Goal: Information Seeking & Learning: Learn about a topic

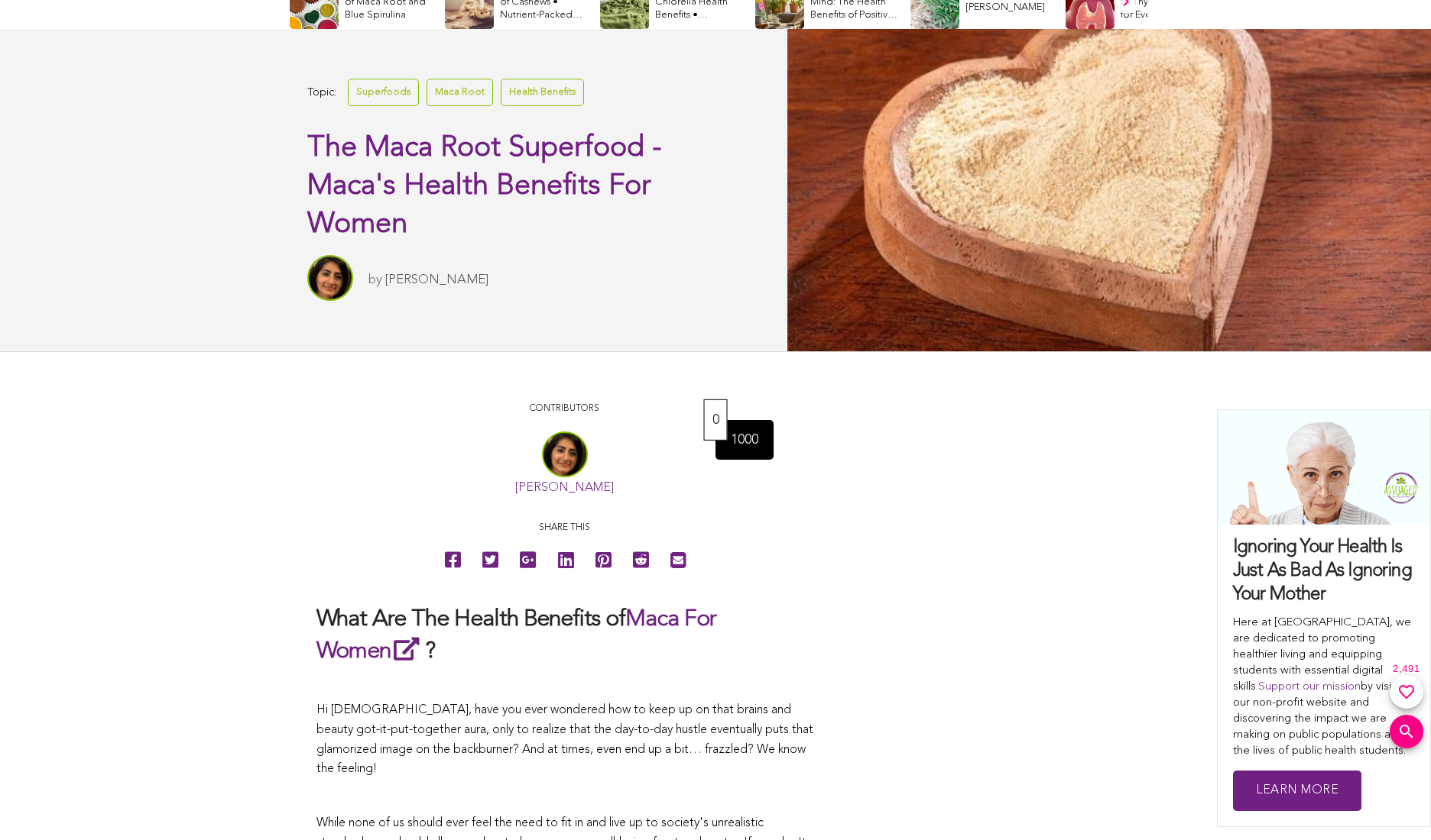
scroll to position [764, 0]
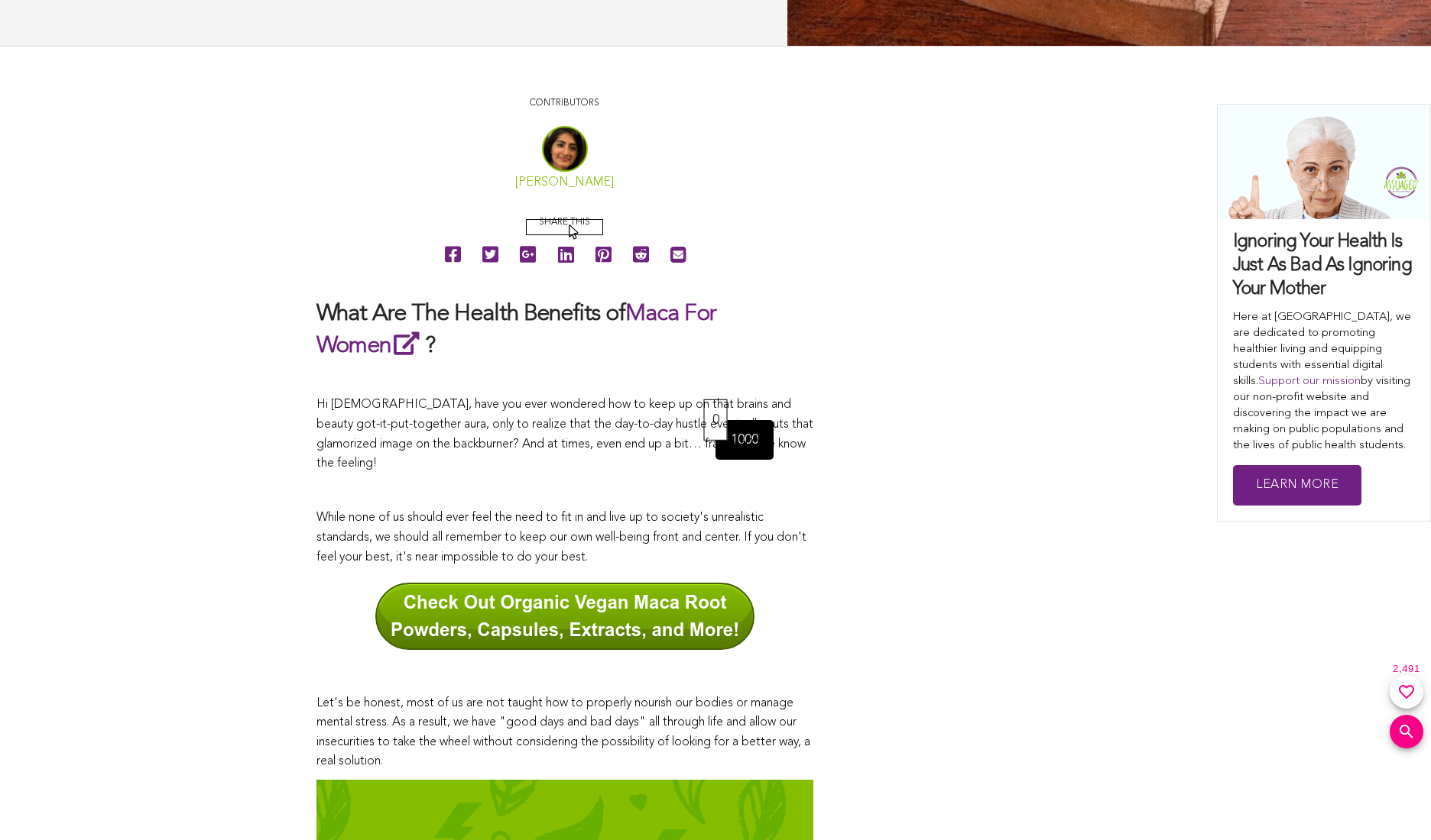
click at [569, 188] on link "[PERSON_NAME]" at bounding box center [564, 182] width 99 height 13
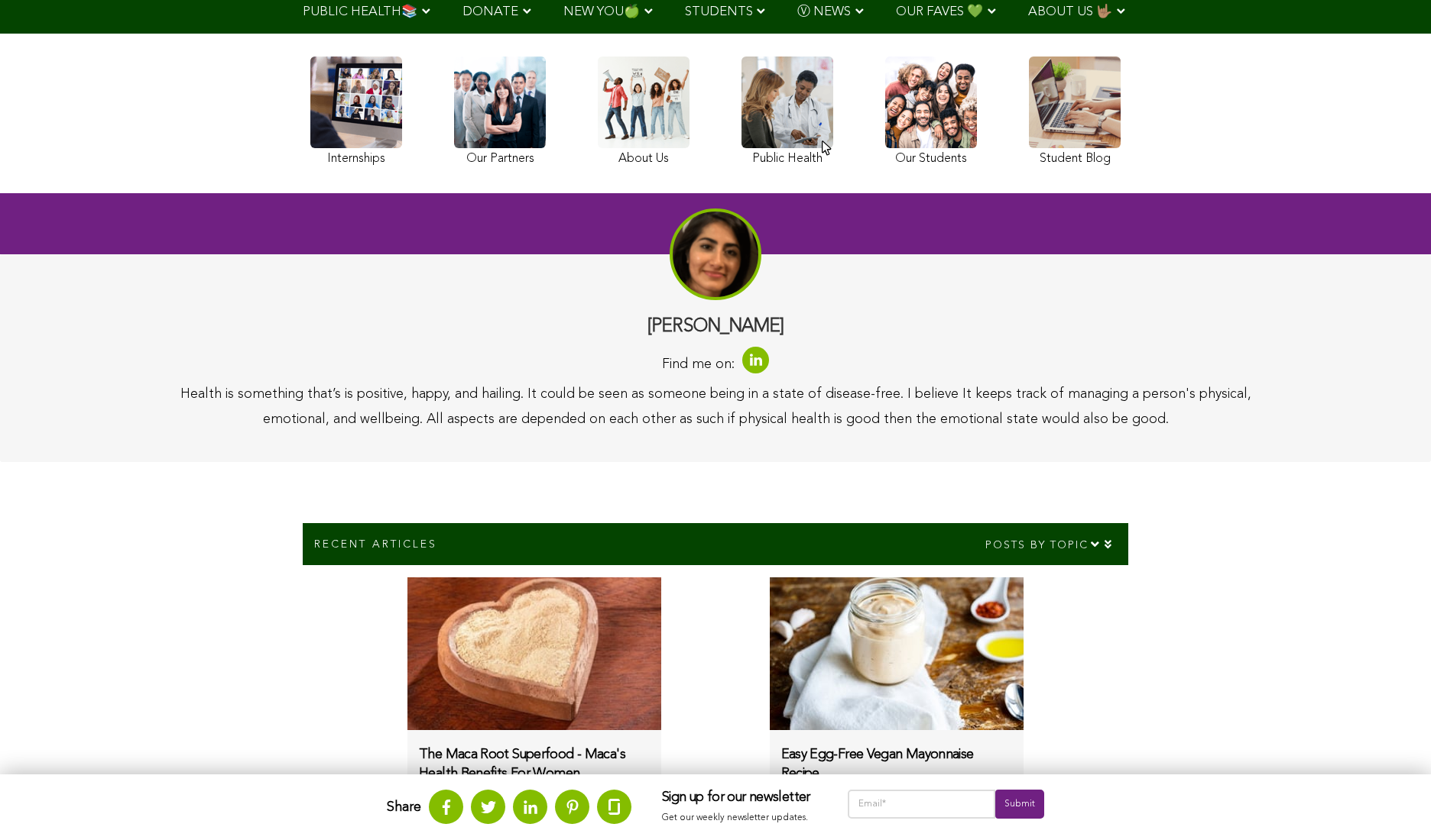
scroll to position [535, 0]
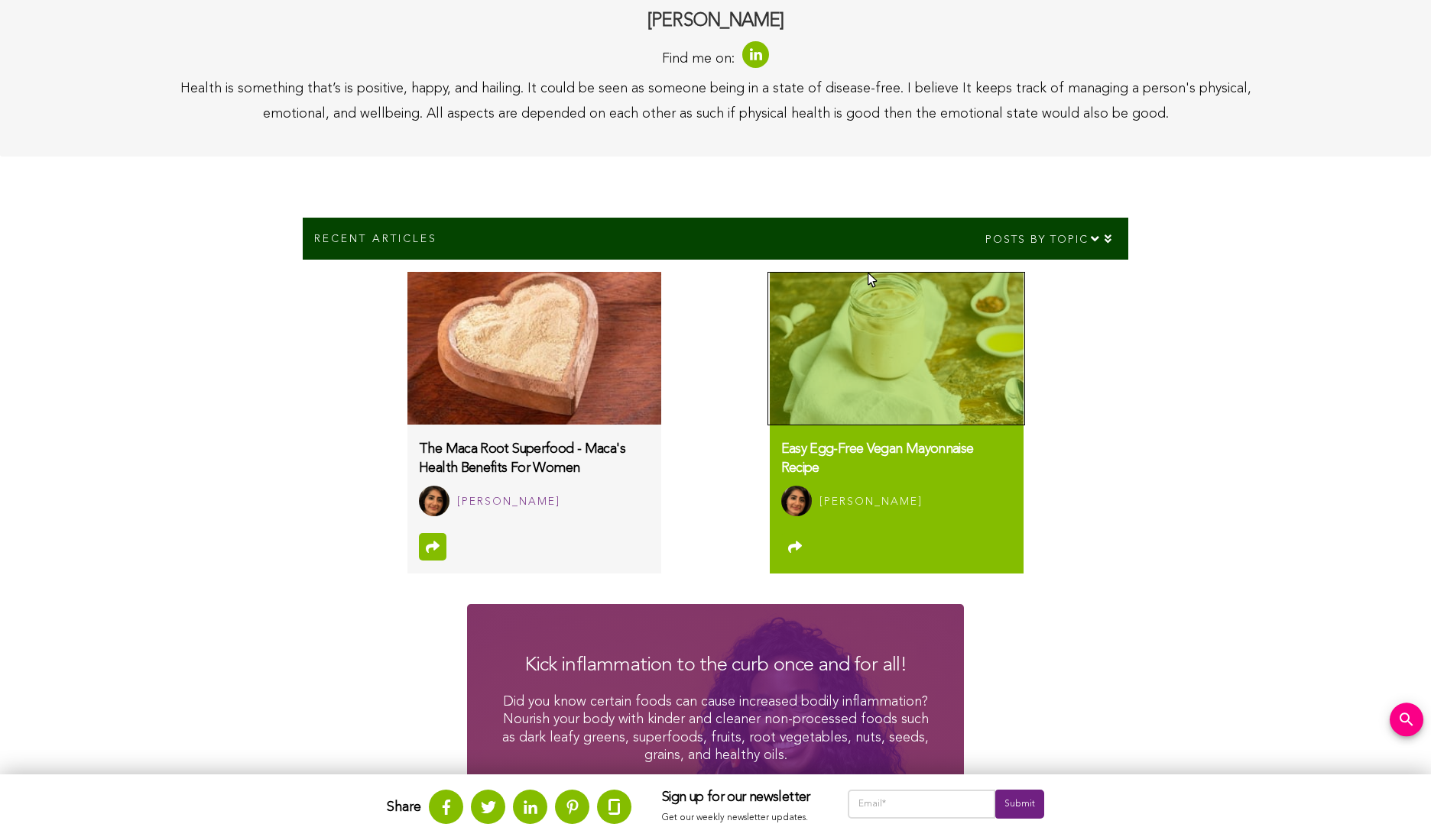
click at [869, 280] on img at bounding box center [896, 348] width 254 height 153
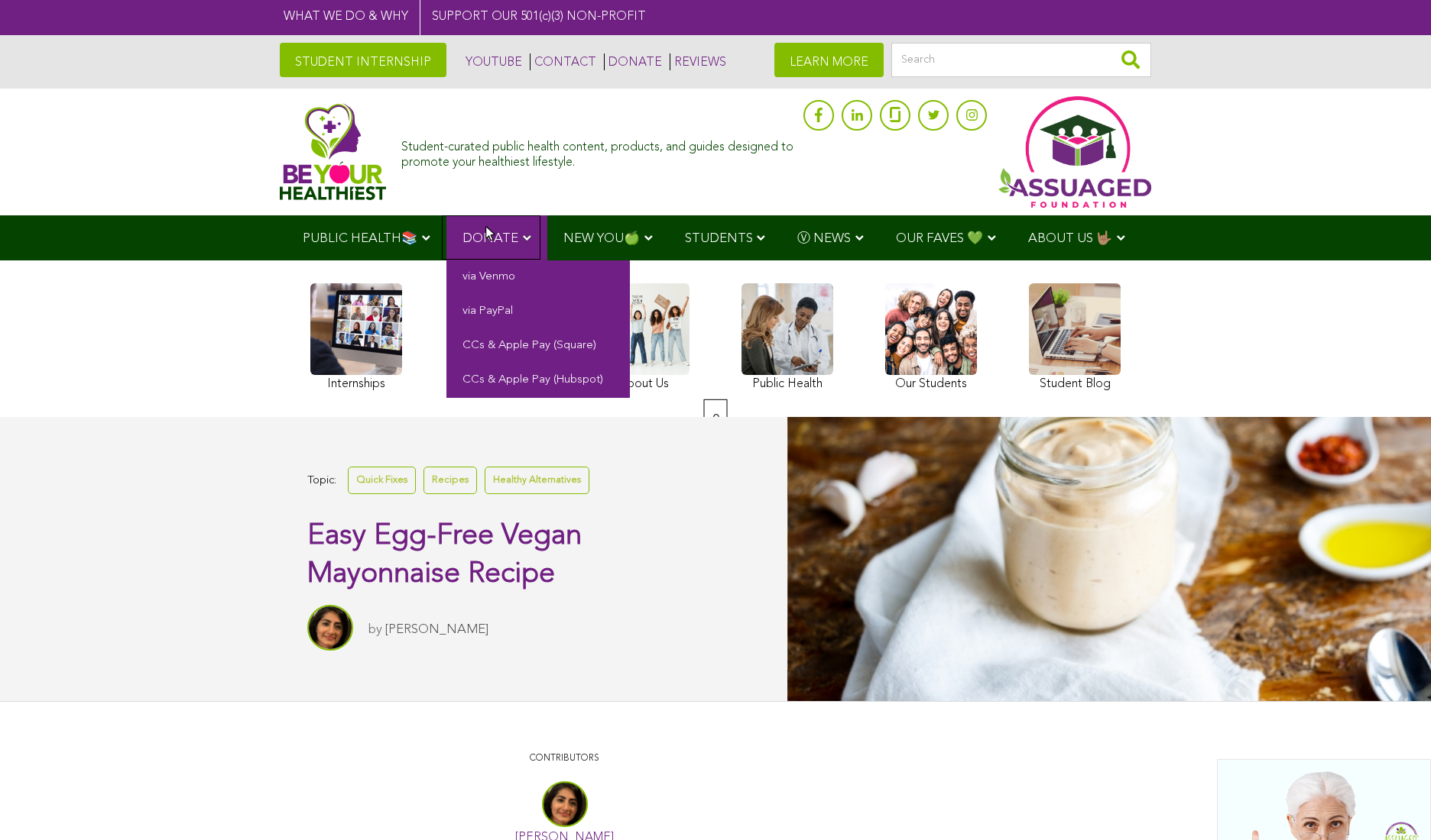
click at [487, 232] on span "DONATE" at bounding box center [490, 238] width 56 height 13
